Goal: Find specific page/section: Find specific page/section

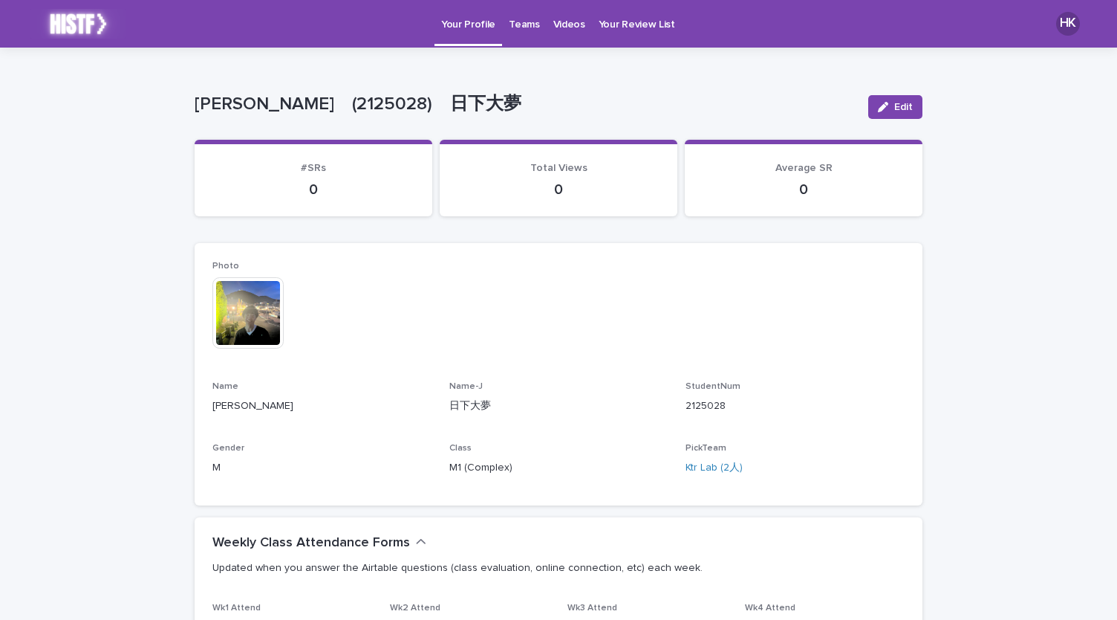
click at [502, 32] on link "Teams" at bounding box center [524, 23] width 44 height 46
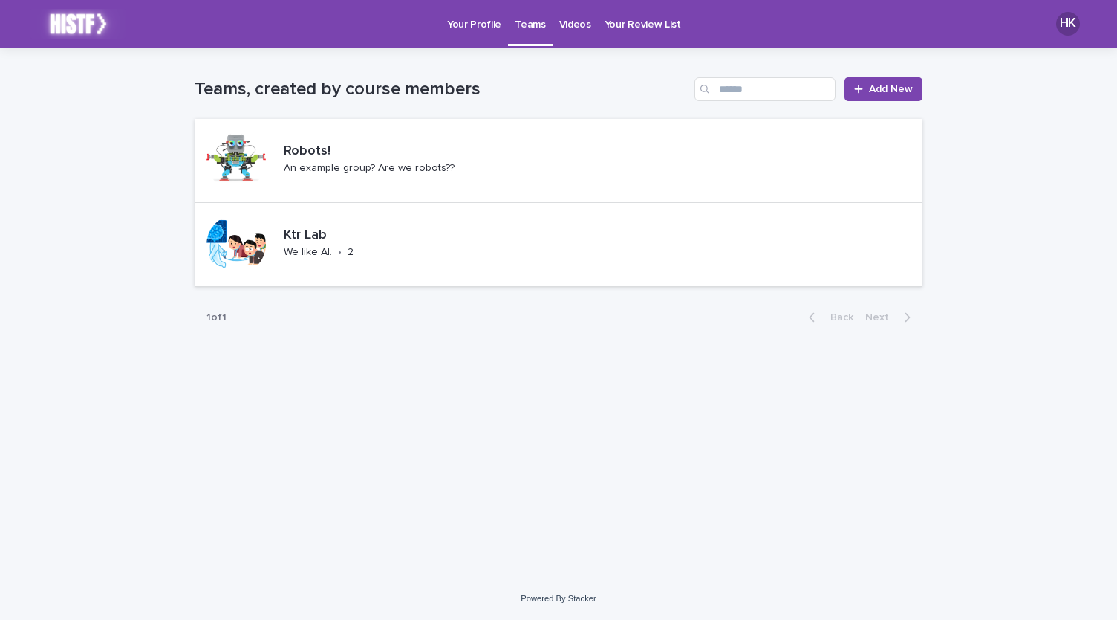
click at [449, 33] on link "Your Profile" at bounding box center [475, 23] width 68 height 46
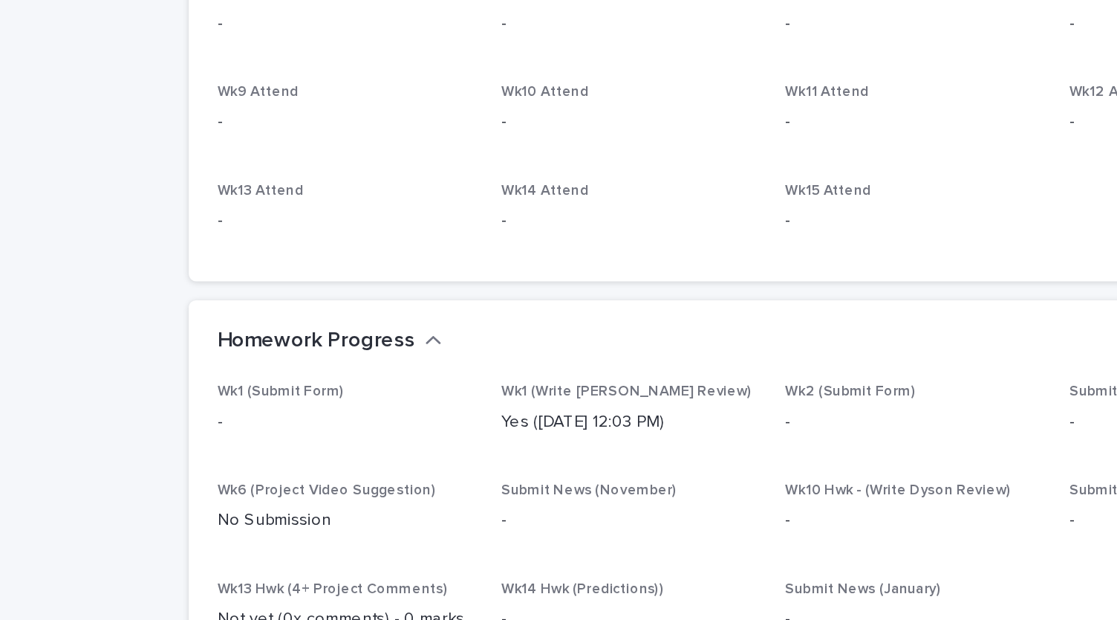
scroll to position [544, 0]
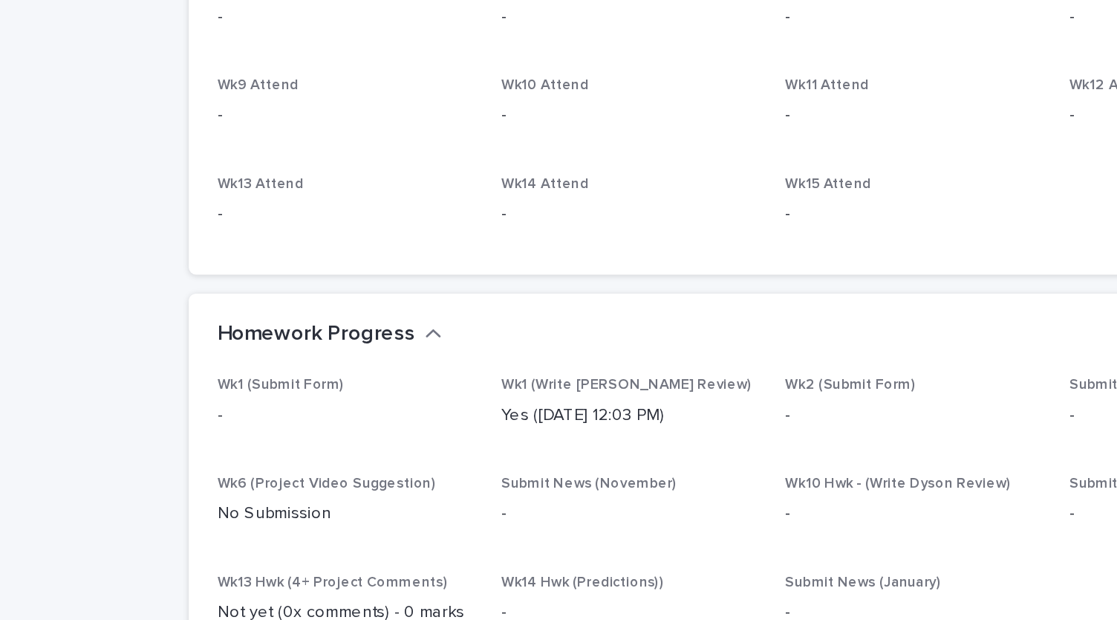
click at [306, 344] on h2 "Homework Progress" at bounding box center [274, 344] width 124 height 16
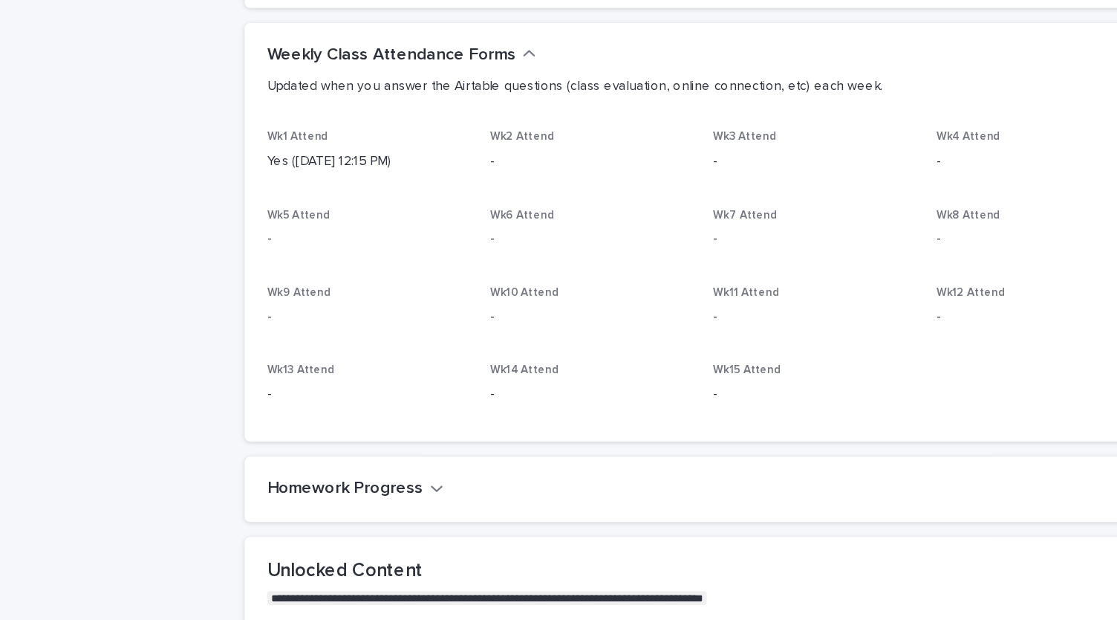
scroll to position [453, 0]
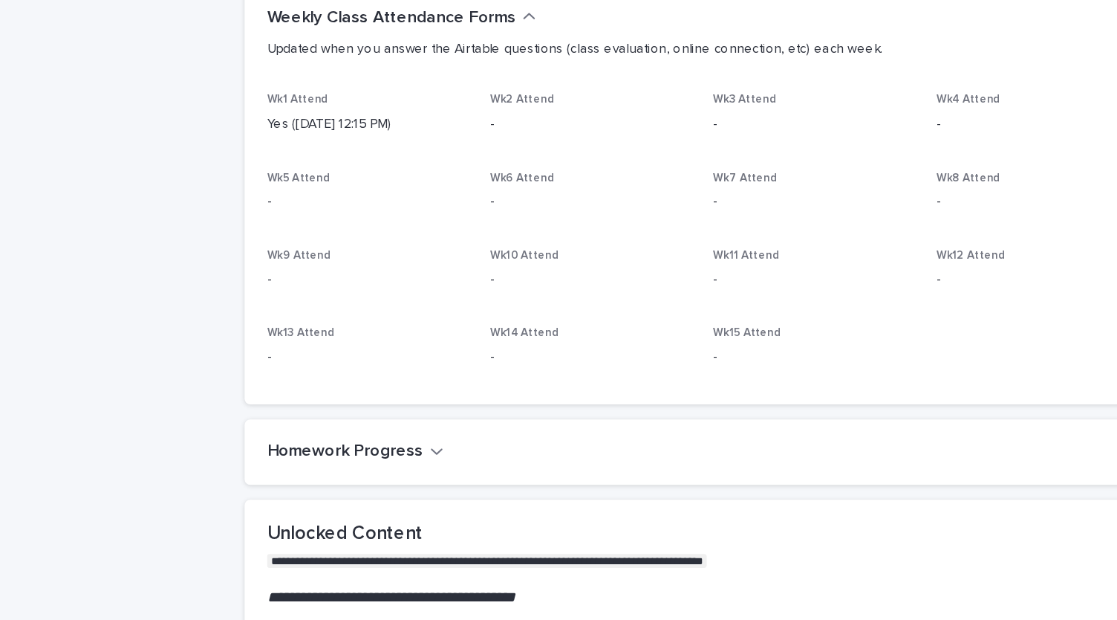
click at [307, 451] on div "Homework Progress" at bounding box center [559, 435] width 728 height 52
click at [331, 427] on button "Homework Progress" at bounding box center [282, 434] width 140 height 16
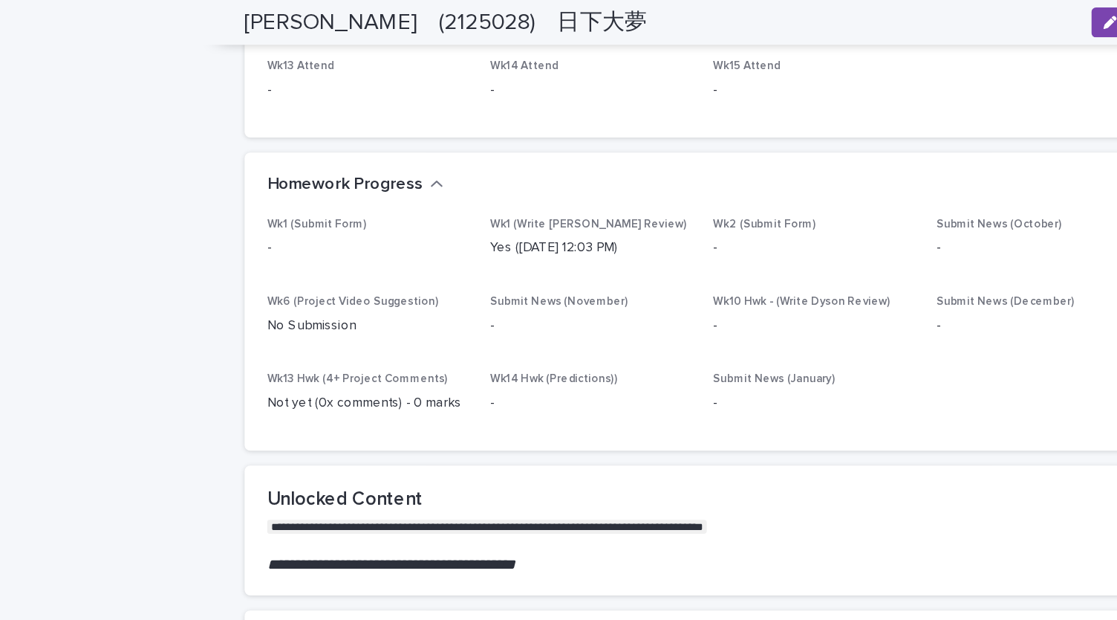
scroll to position [740, 0]
